Goal: Complete application form

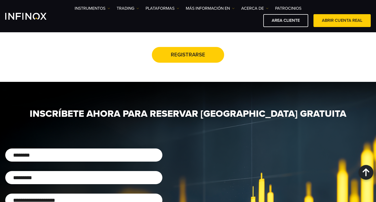
scroll to position [358, 0]
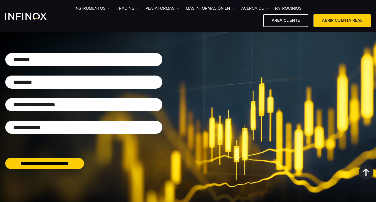
click at [52, 108] on input "Correo electrónico*" at bounding box center [83, 104] width 157 height 13
click at [36, 55] on input "Nombre*" at bounding box center [83, 59] width 157 height 13
drag, startPoint x: 35, startPoint y: 78, endPoint x: 40, endPoint y: 97, distance: 19.4
click at [35, 79] on input "Apellido*" at bounding box center [83, 82] width 157 height 13
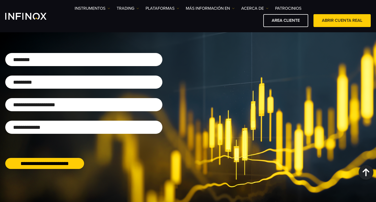
drag, startPoint x: 41, startPoint y: 99, endPoint x: 41, endPoint y: 106, distance: 7.1
click at [41, 99] on input "Correo electrónico*" at bounding box center [83, 104] width 157 height 13
click at [38, 130] on input "Nacionalidad" at bounding box center [83, 127] width 157 height 13
drag, startPoint x: 39, startPoint y: 107, endPoint x: 44, endPoint y: 82, distance: 26.0
click at [40, 104] on input "Correo electrónico*" at bounding box center [83, 104] width 157 height 13
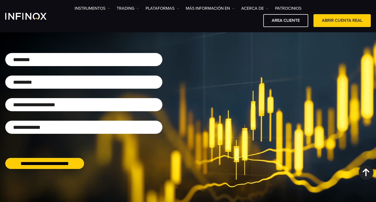
drag, startPoint x: 44, startPoint y: 81, endPoint x: 44, endPoint y: 60, distance: 20.7
click at [44, 78] on input "Apellido*" at bounding box center [83, 82] width 157 height 13
drag, startPoint x: 44, startPoint y: 60, endPoint x: 44, endPoint y: 72, distance: 12.1
click at [44, 61] on input "Nombre*" at bounding box center [83, 59] width 157 height 13
click at [44, 84] on input "Apellido*" at bounding box center [83, 82] width 157 height 13
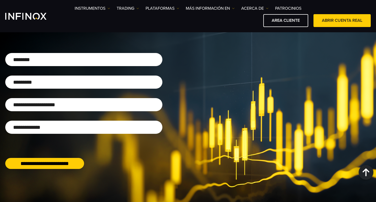
click at [41, 106] on input "Correo electrónico*" at bounding box center [83, 104] width 157 height 13
click at [40, 128] on input "Nacionalidad" at bounding box center [83, 127] width 157 height 13
click at [44, 107] on input "Correo electrónico*" at bounding box center [83, 104] width 157 height 13
drag, startPoint x: 42, startPoint y: 85, endPoint x: 42, endPoint y: 61, distance: 23.6
click at [42, 82] on input "Apellido*" at bounding box center [83, 82] width 157 height 13
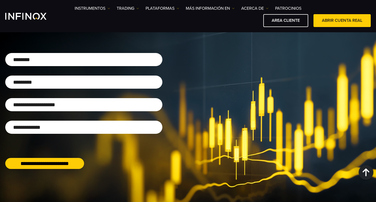
click at [42, 61] on input "Nombre*" at bounding box center [83, 59] width 157 height 13
click at [41, 82] on input "Apellido*" at bounding box center [83, 82] width 157 height 13
click at [41, 100] on input "Correo electrónico*" at bounding box center [83, 104] width 157 height 13
drag, startPoint x: 42, startPoint y: 129, endPoint x: 42, endPoint y: 104, distance: 24.4
click at [42, 128] on input "Nacionalidad" at bounding box center [83, 127] width 157 height 13
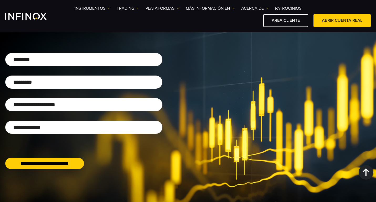
drag, startPoint x: 42, startPoint y: 103, endPoint x: 42, endPoint y: 98, distance: 4.7
click at [42, 101] on input "Correo electrónico*" at bounding box center [83, 104] width 157 height 13
click at [42, 79] on input "Apellido*" at bounding box center [83, 82] width 157 height 13
click at [42, 60] on input "Nombre*" at bounding box center [83, 59] width 157 height 13
drag, startPoint x: 42, startPoint y: 83, endPoint x: 43, endPoint y: 96, distance: 13.4
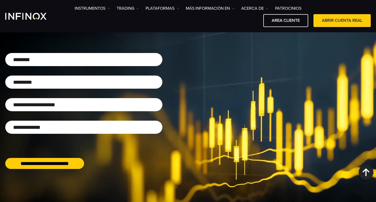
click at [42, 83] on input "Apellido*" at bounding box center [83, 82] width 157 height 13
drag, startPoint x: 43, startPoint y: 102, endPoint x: 43, endPoint y: 115, distance: 13.1
click at [43, 102] on input "Correo electrónico*" at bounding box center [83, 104] width 157 height 13
click at [43, 123] on input "Nacionalidad" at bounding box center [83, 127] width 157 height 13
drag, startPoint x: 43, startPoint y: 107, endPoint x: 43, endPoint y: 103, distance: 4.2
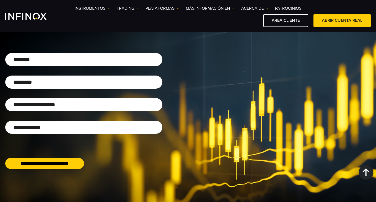
click at [43, 107] on input "Correo electrónico*" at bounding box center [83, 104] width 157 height 13
drag, startPoint x: 43, startPoint y: 83, endPoint x: 43, endPoint y: 62, distance: 20.7
click at [43, 78] on input "Apellido*" at bounding box center [83, 82] width 157 height 13
click at [43, 61] on input "Nombre*" at bounding box center [83, 59] width 157 height 13
drag, startPoint x: 43, startPoint y: 82, endPoint x: 43, endPoint y: 98, distance: 16.0
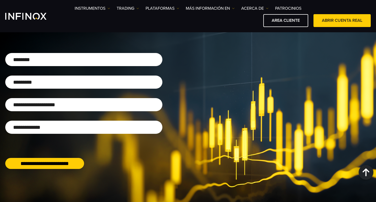
click at [43, 82] on input "Apellido*" at bounding box center [83, 82] width 157 height 13
click at [43, 104] on input "Correo electrónico*" at bounding box center [83, 104] width 157 height 13
click at [40, 121] on input "Nacionalidad" at bounding box center [83, 127] width 157 height 13
click at [40, 124] on input "Nacionalidad" at bounding box center [83, 127] width 157 height 13
drag, startPoint x: 40, startPoint y: 108, endPoint x: 40, endPoint y: 89, distance: 18.6
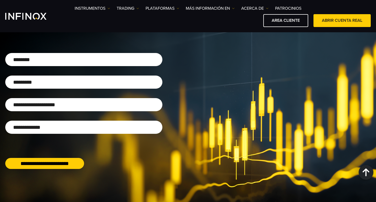
click at [40, 107] on input "Correo electrónico*" at bounding box center [83, 104] width 157 height 13
drag, startPoint x: 41, startPoint y: 81, endPoint x: 41, endPoint y: 76, distance: 5.2
click at [41, 79] on input "Apellido*" at bounding box center [83, 82] width 157 height 13
drag, startPoint x: 41, startPoint y: 59, endPoint x: 41, endPoint y: 80, distance: 21.3
click at [41, 59] on input "Nombre*" at bounding box center [83, 59] width 157 height 13
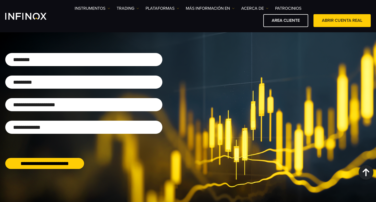
drag, startPoint x: 41, startPoint y: 82, endPoint x: 41, endPoint y: 95, distance: 13.4
click at [41, 83] on input "Apellido*" at bounding box center [83, 82] width 157 height 13
click at [41, 100] on input "Correo electrónico*" at bounding box center [83, 104] width 157 height 13
click at [41, 126] on input "Nacionalidad" at bounding box center [83, 127] width 157 height 13
drag, startPoint x: 41, startPoint y: 112, endPoint x: 40, endPoint y: 100, distance: 12.1
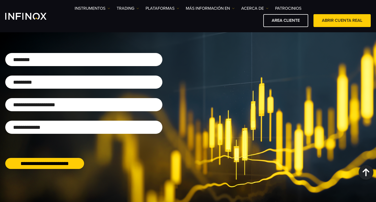
click at [41, 111] on div at bounding box center [83, 107] width 157 height 18
drag, startPoint x: 39, startPoint y: 76, endPoint x: 24, endPoint y: 80, distance: 15.1
click at [39, 76] on input "Apellido*" at bounding box center [83, 82] width 157 height 13
drag, startPoint x: 18, startPoint y: 80, endPoint x: 42, endPoint y: 83, distance: 24.1
click at [42, 83] on input "Apellido*" at bounding box center [83, 82] width 157 height 13
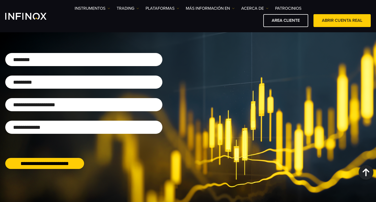
drag, startPoint x: 37, startPoint y: 83, endPoint x: 0, endPoint y: 83, distance: 37.0
click at [0, 83] on div "**********" at bounding box center [188, 114] width 376 height 149
click at [44, 84] on input "Apellido*" at bounding box center [83, 82] width 157 height 13
click at [43, 84] on input "Apellido*" at bounding box center [83, 82] width 157 height 13
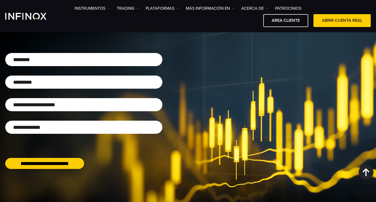
click at [43, 84] on input "Apellido*" at bounding box center [83, 82] width 157 height 13
